Goal: Task Accomplishment & Management: Manage account settings

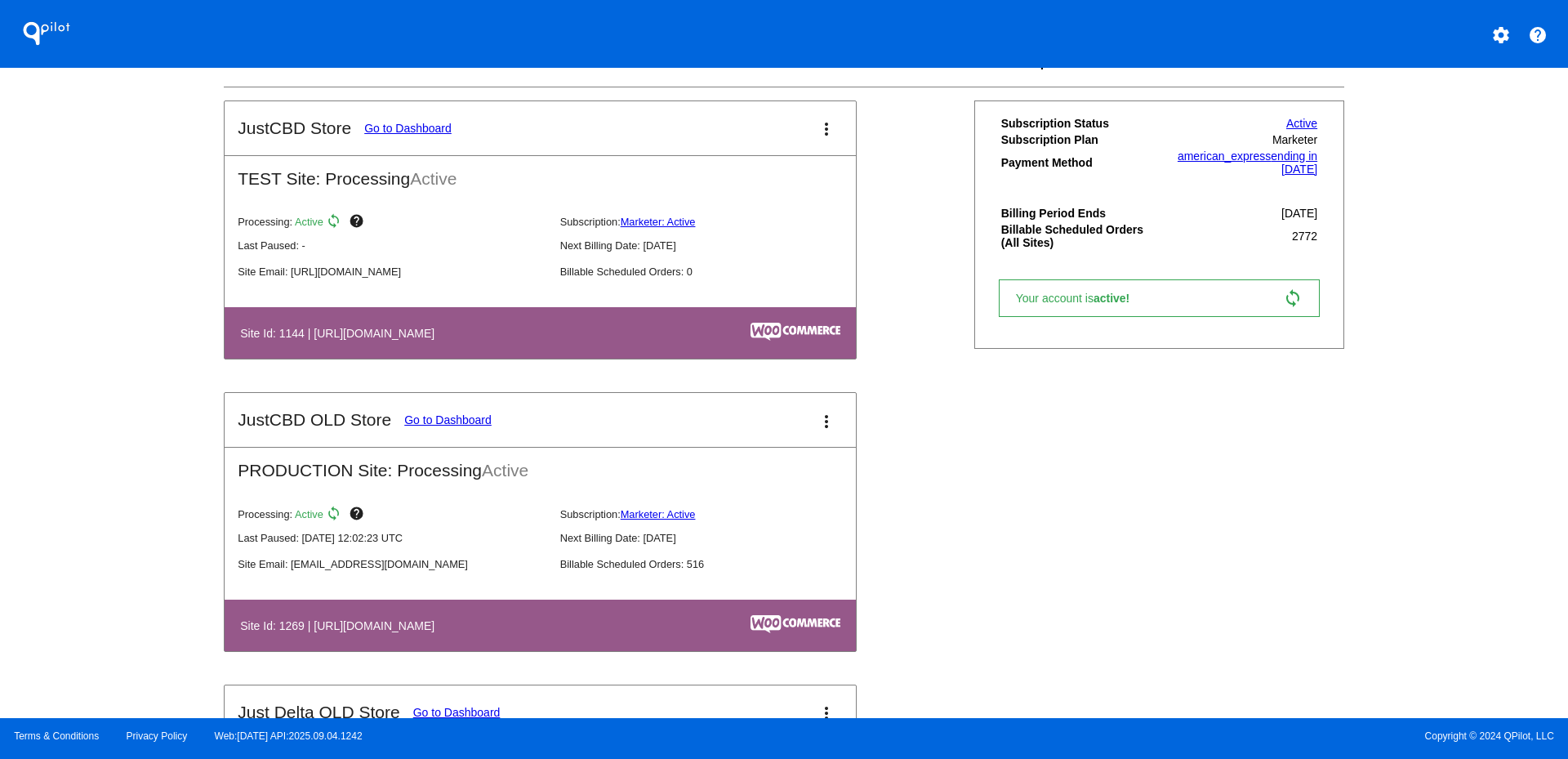
scroll to position [572, 0]
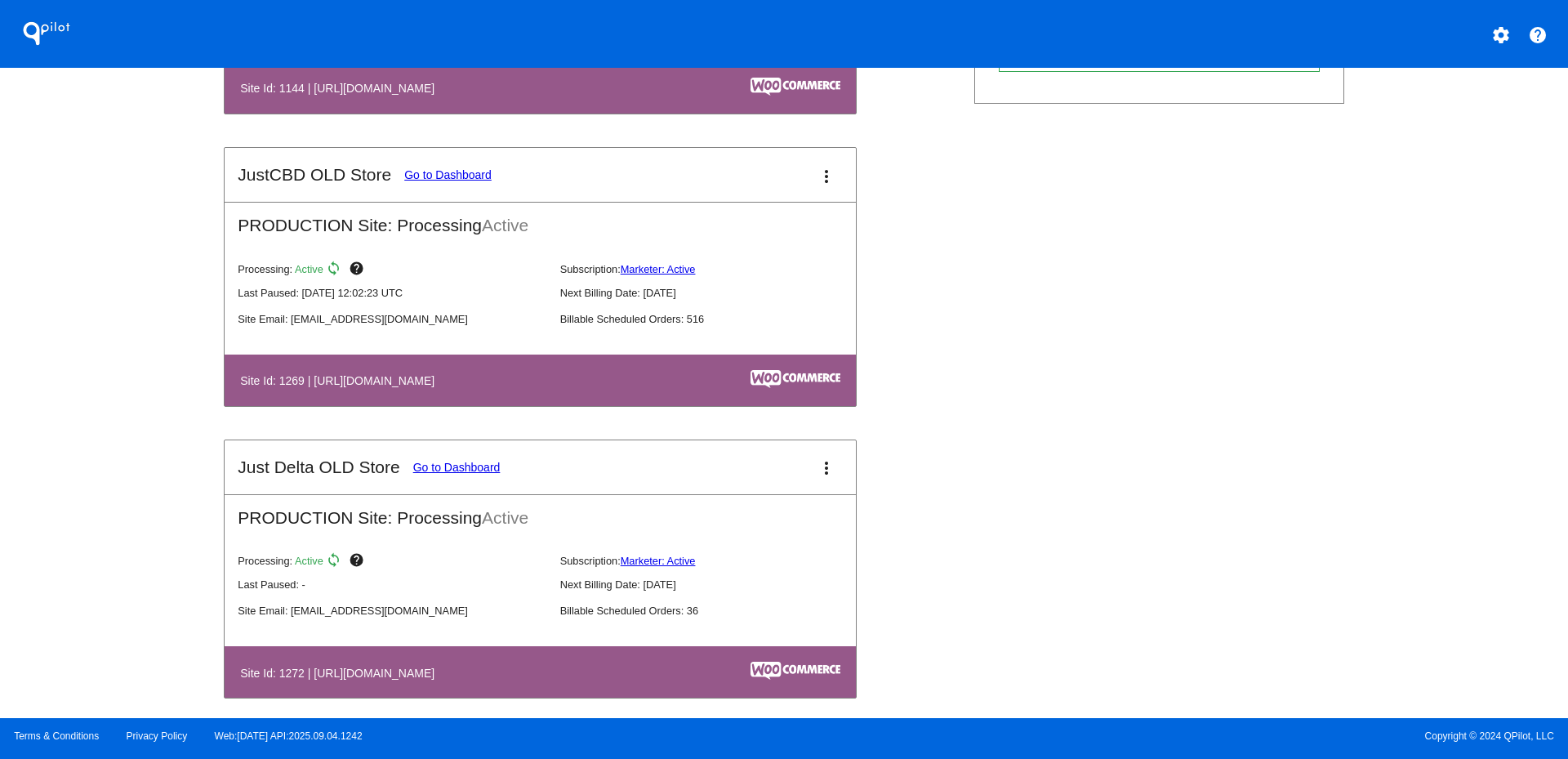
click at [823, 167] on mat-icon "more_vert" at bounding box center [826, 176] width 19 height 19
click at [734, 184] on span "dashboard" at bounding box center [764, 184] width 62 height 14
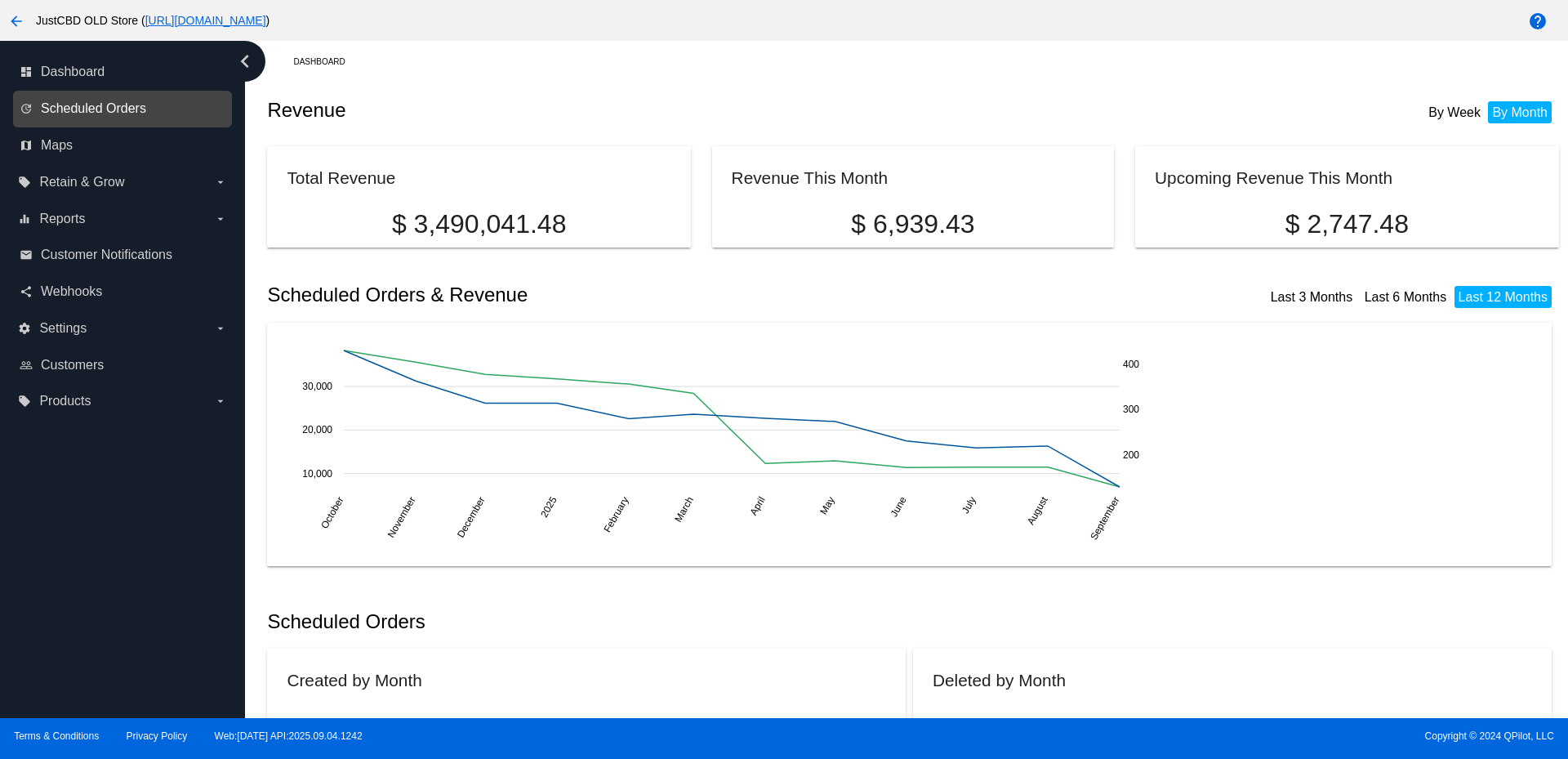
click at [124, 112] on span "Scheduled Orders" at bounding box center [94, 109] width 106 height 15
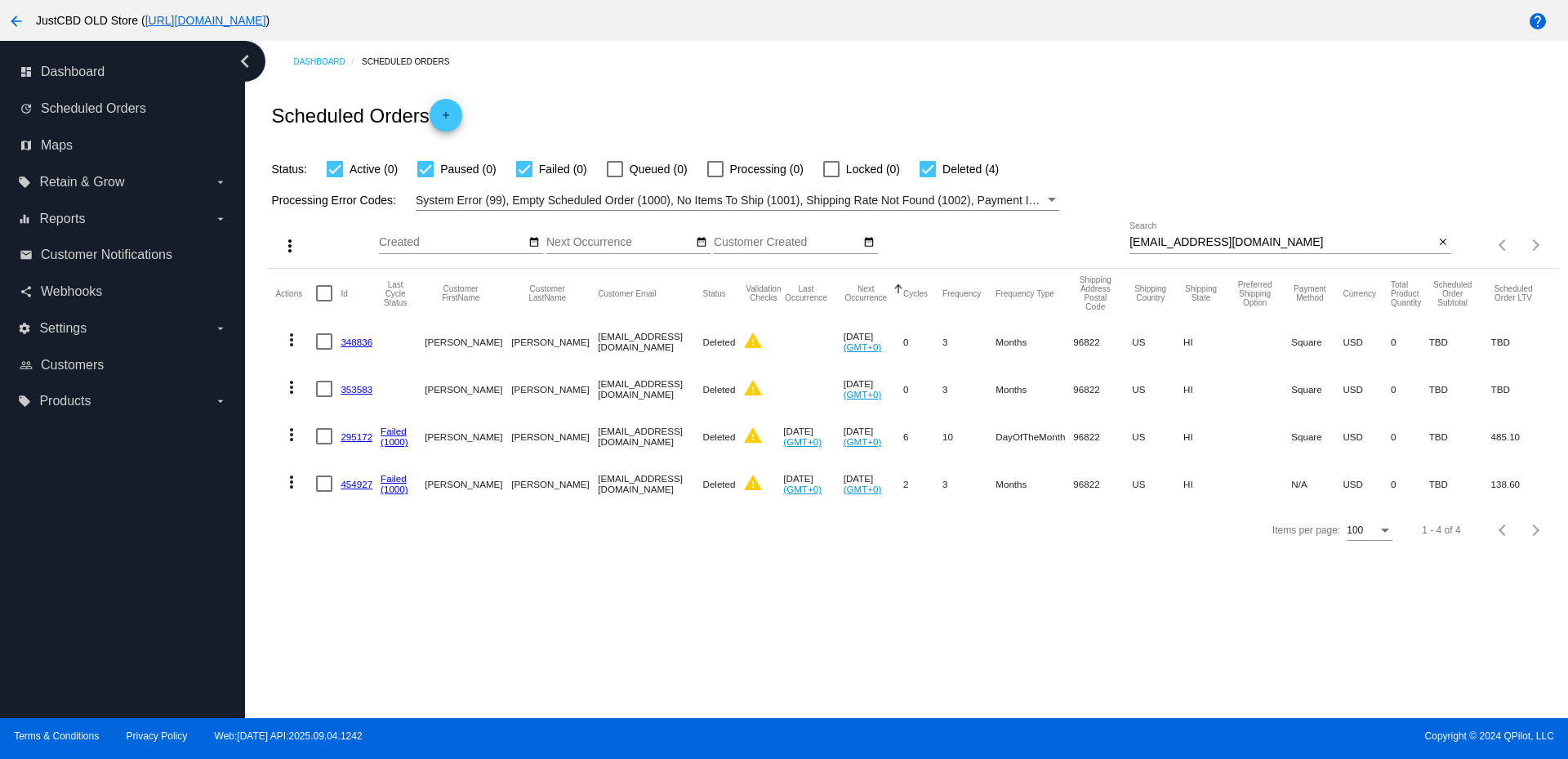
click at [1206, 237] on input "[EMAIL_ADDRESS][DOMAIN_NAME]" at bounding box center [1282, 242] width 304 height 13
paste input "Catchtroutnow@ao"
type input "[EMAIL_ADDRESS][DOMAIN_NAME]"
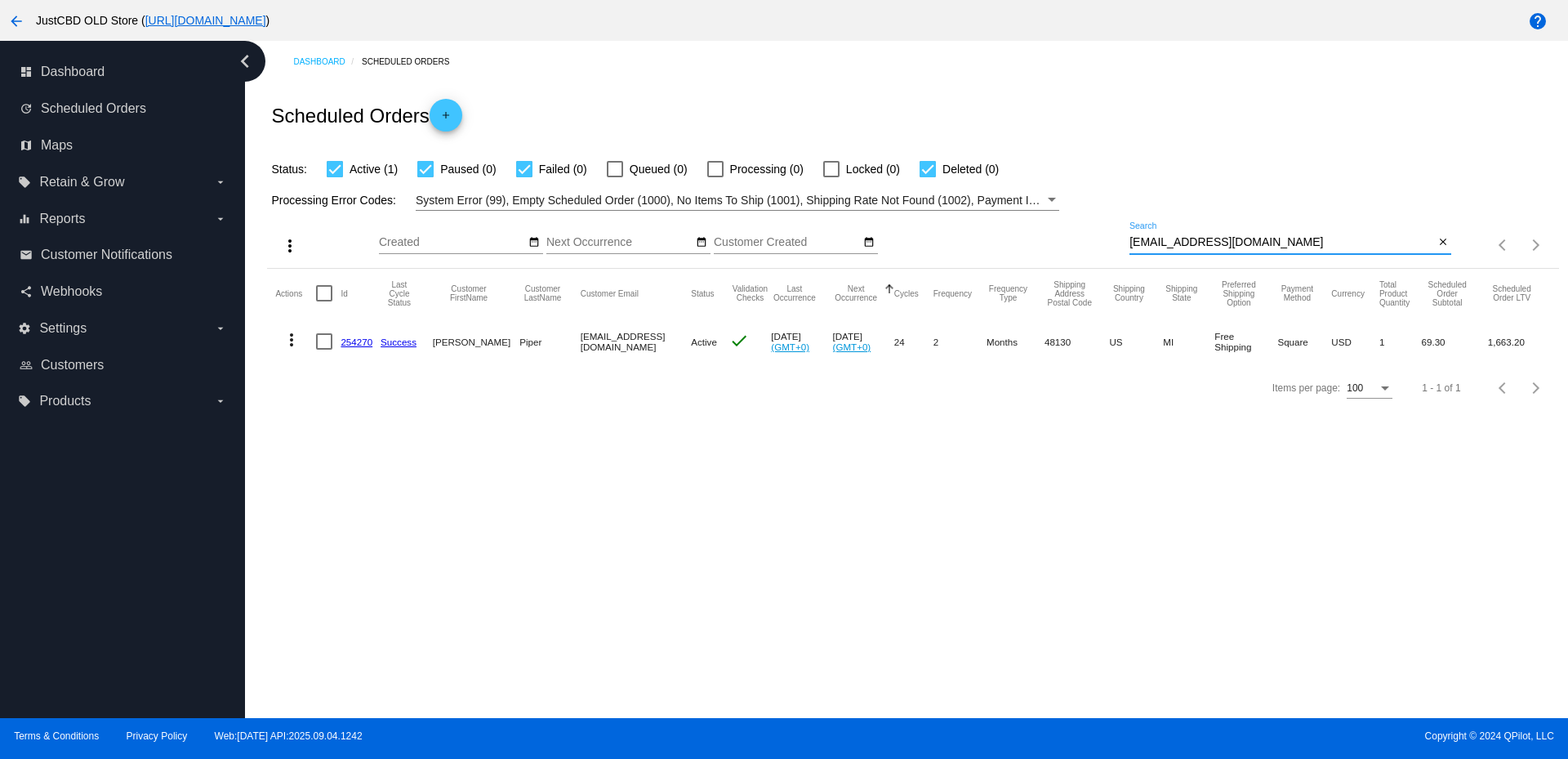
click at [287, 337] on mat-icon "more_vert" at bounding box center [291, 340] width 19 height 19
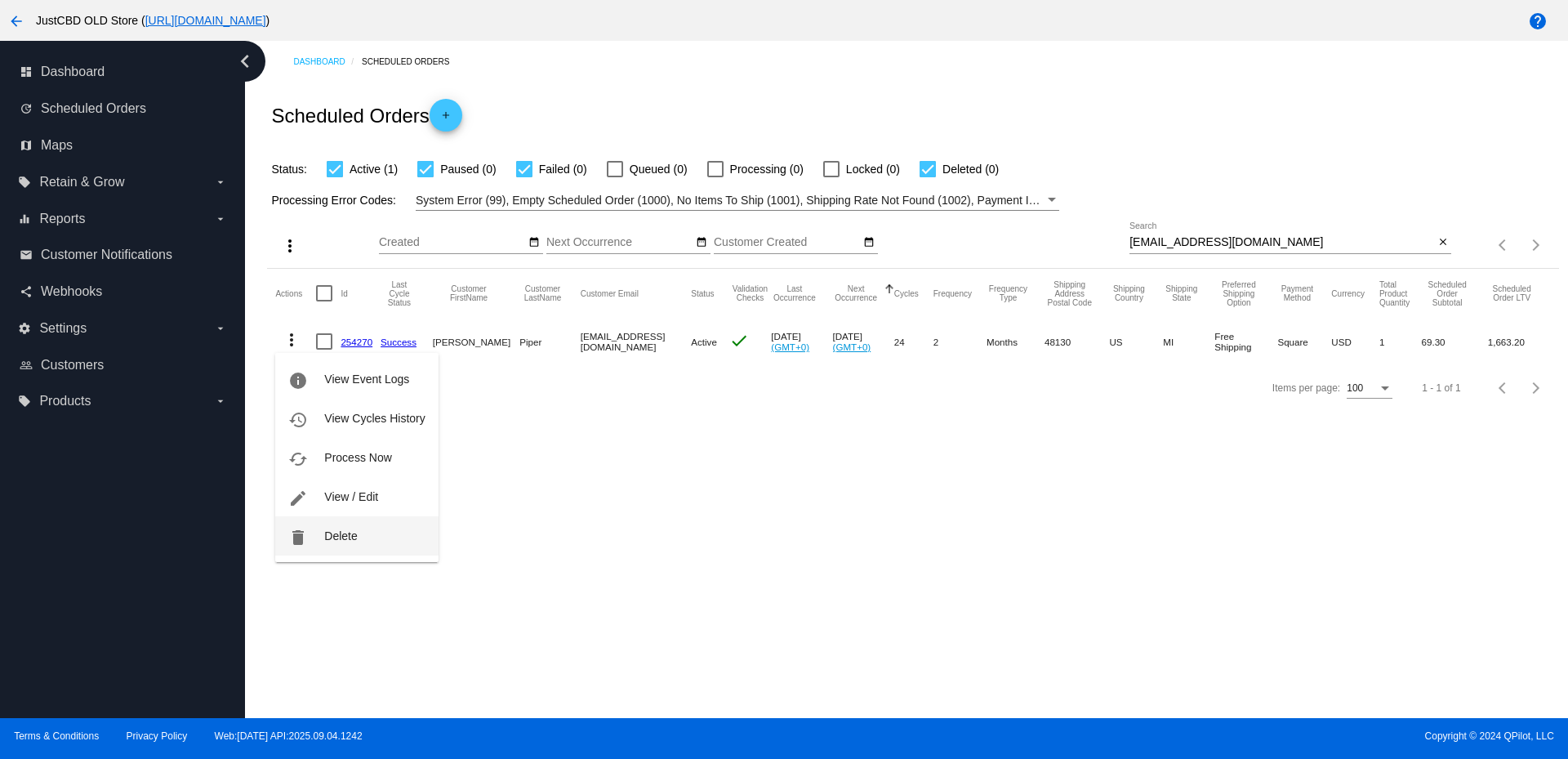
click at [340, 536] on span "Delete" at bounding box center [341, 535] width 32 height 13
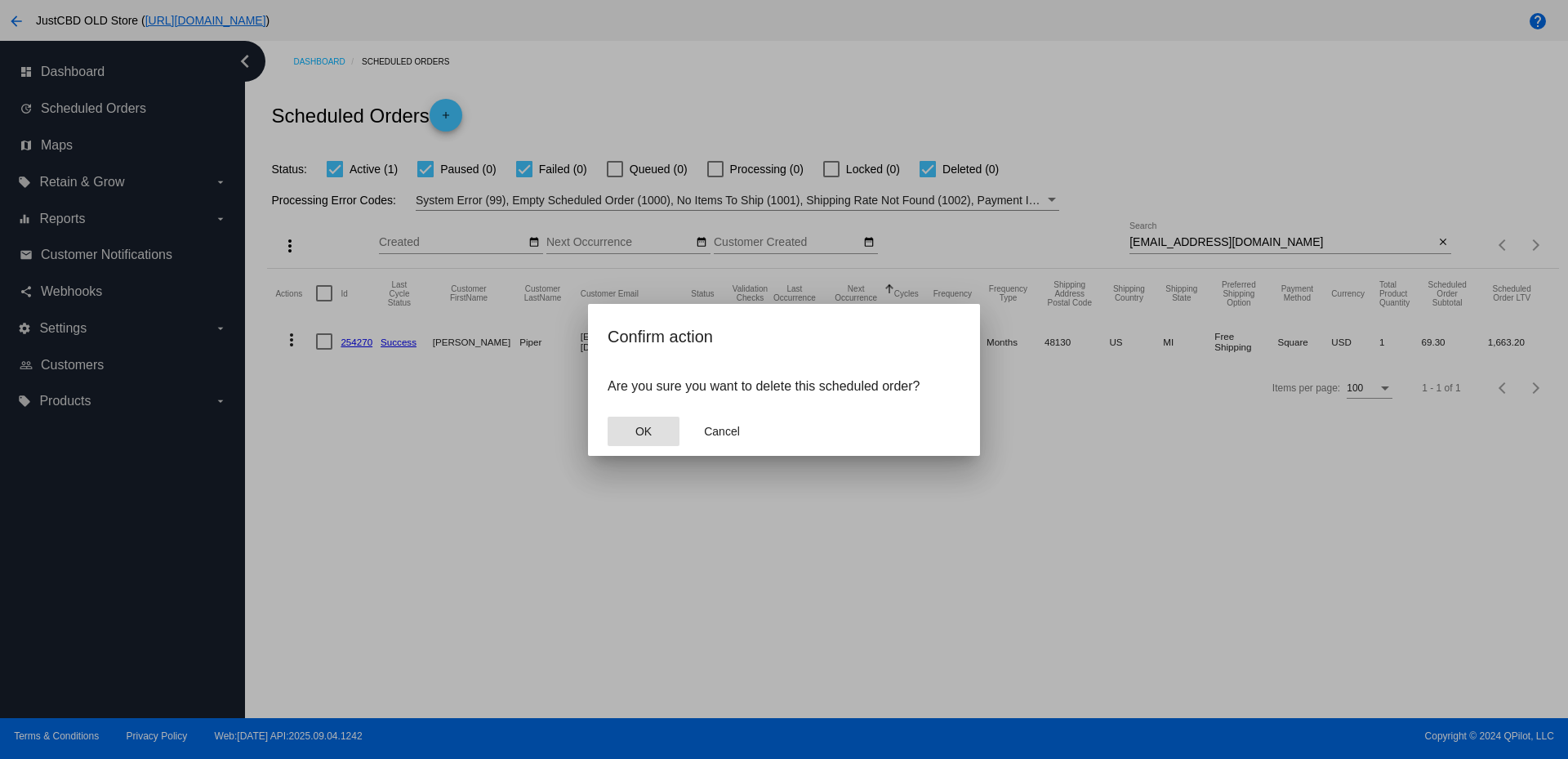
click at [642, 428] on span "OK" at bounding box center [644, 431] width 17 height 13
